Goal: Navigation & Orientation: Go to known website

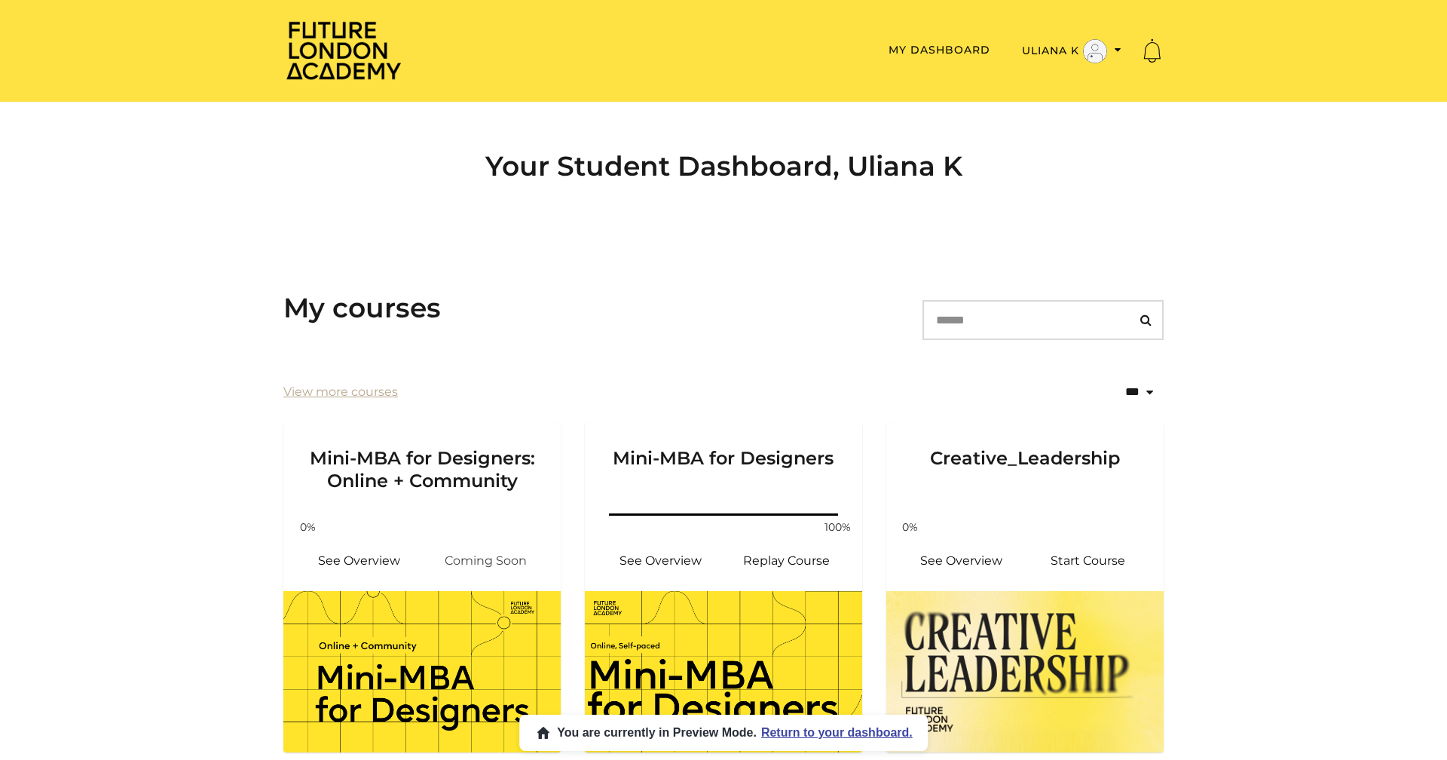
click at [1059, 31] on div "Future [GEOGRAPHIC_DATA] Toggle menu Menu My Dashboard Uliana K Admin My Dashbo…" at bounding box center [723, 51] width 880 height 63
click at [1055, 44] on button "Uliana K" at bounding box center [1072, 51] width 109 height 26
click at [1040, 78] on link "Admin" at bounding box center [1071, 75] width 133 height 23
